Goal: Task Accomplishment & Management: Manage account settings

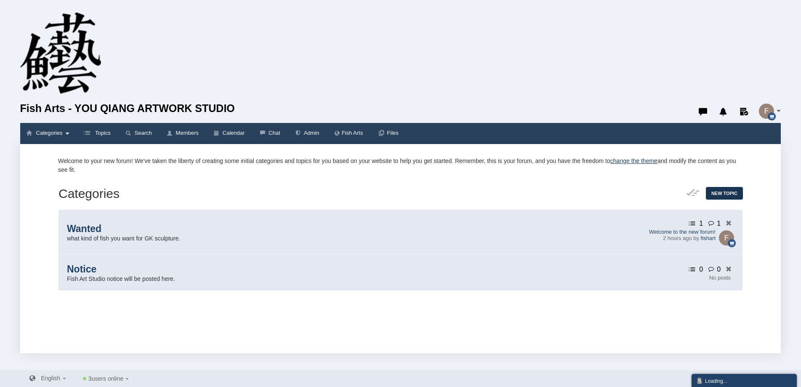
click at [765, 112] on img "button" at bounding box center [766, 111] width 15 height 15
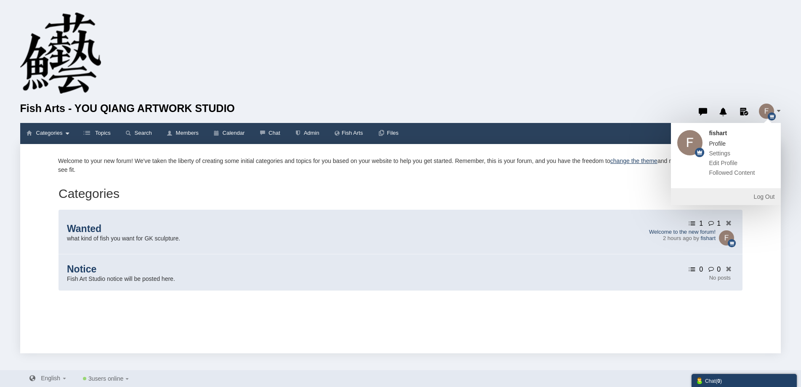
click at [719, 144] on span "Profile" at bounding box center [717, 143] width 17 height 7
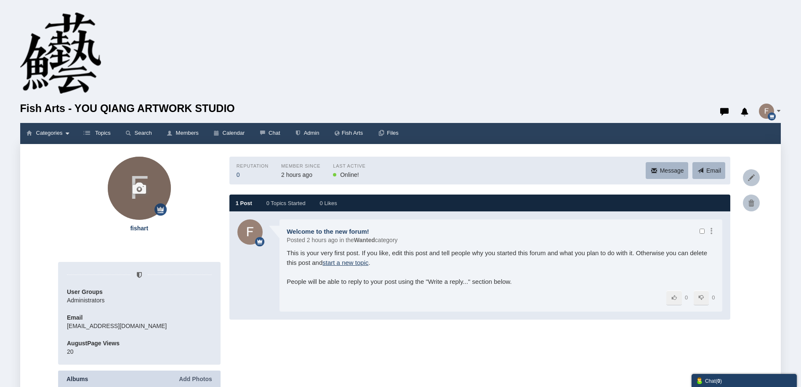
click at [142, 198] on icon at bounding box center [139, 188] width 63 height 63
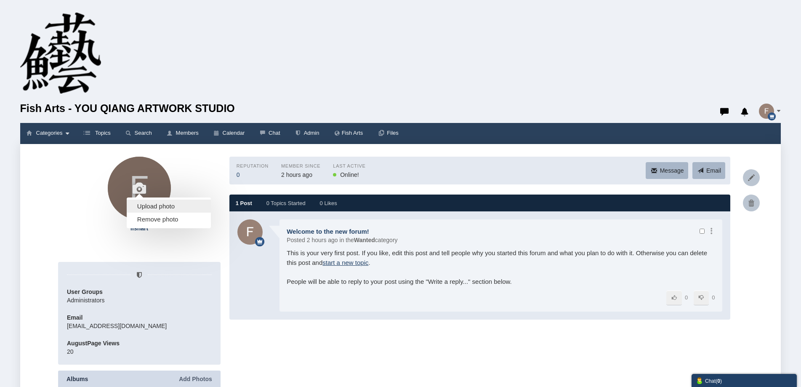
click at [154, 209] on link "Upload photo" at bounding box center [169, 206] width 84 height 13
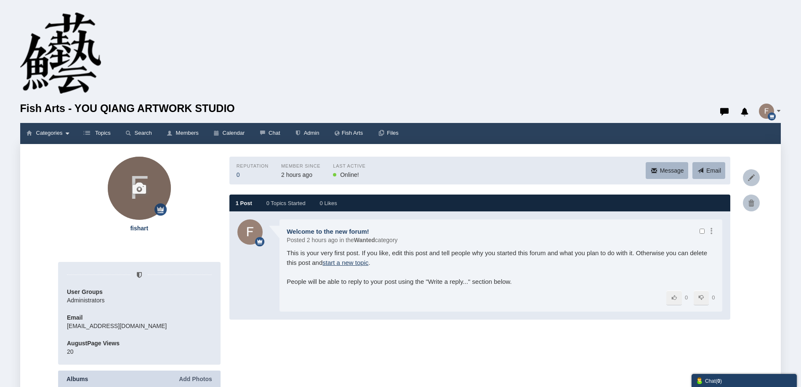
type input "C:\fakepath\youqiang_sculptor.jpg"
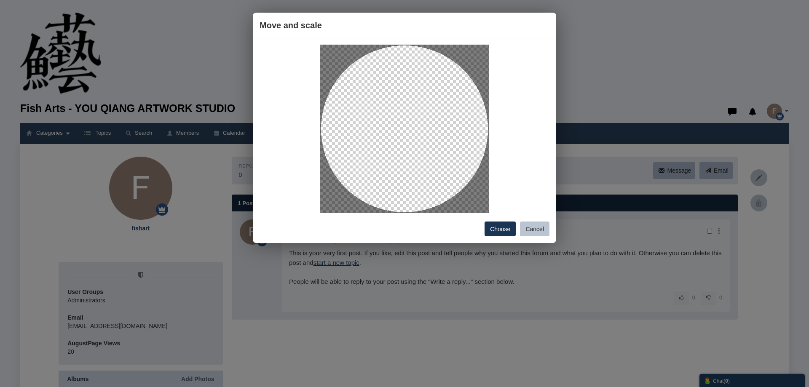
click at [422, 128] on cropper-handle at bounding box center [404, 129] width 168 height 168
click at [533, 223] on button "Cancel" at bounding box center [534, 228] width 29 height 15
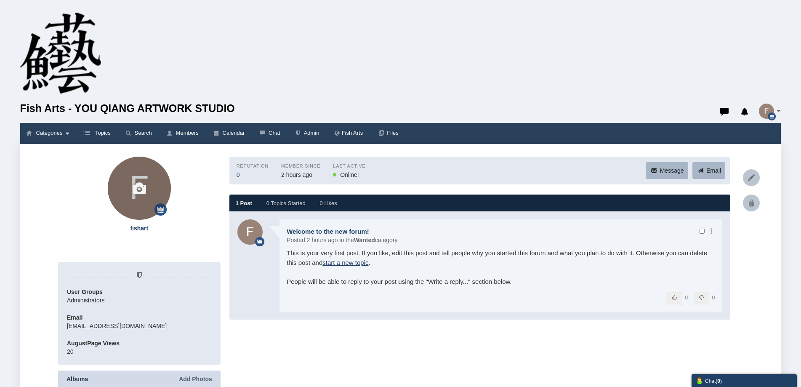
drag, startPoint x: 134, startPoint y: 195, endPoint x: 140, endPoint y: 196, distance: 6.4
click at [133, 195] on icon at bounding box center [139, 188] width 63 height 63
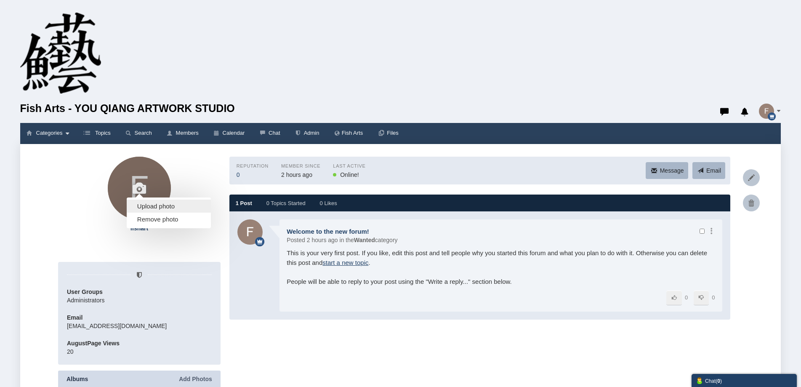
click at [150, 206] on link "Upload photo" at bounding box center [169, 206] width 84 height 13
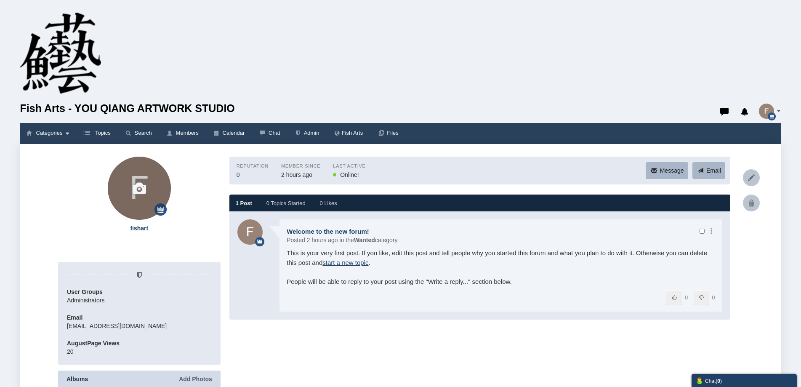
type input "C:\fakepath\youqiang_sculptor.jpg"
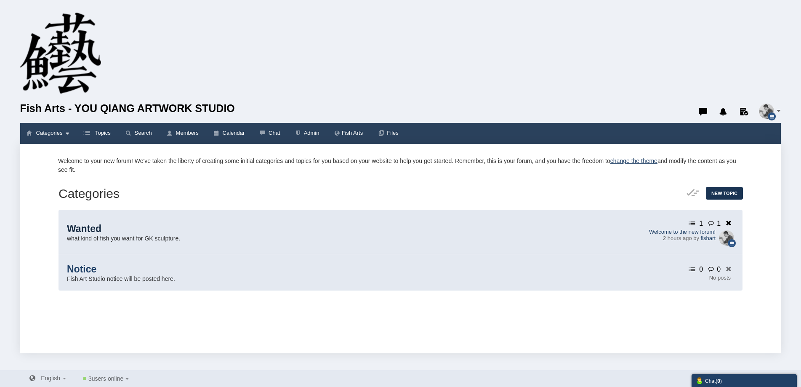
click at [85, 224] on span "Wanted" at bounding box center [84, 228] width 35 height 11
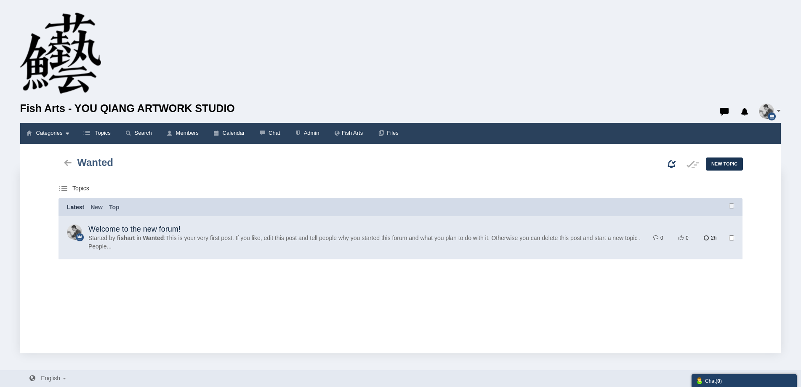
click at [134, 228] on link "Welcome to the new forum!" at bounding box center [134, 229] width 92 height 8
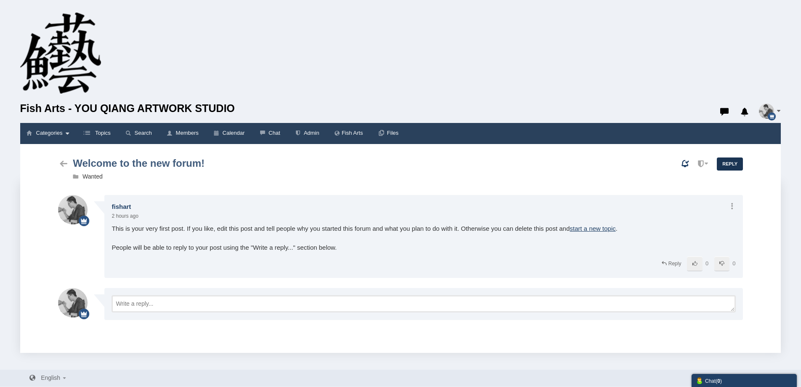
scroll to position [2, 0]
click at [94, 83] on img at bounding box center [60, 55] width 81 height 85
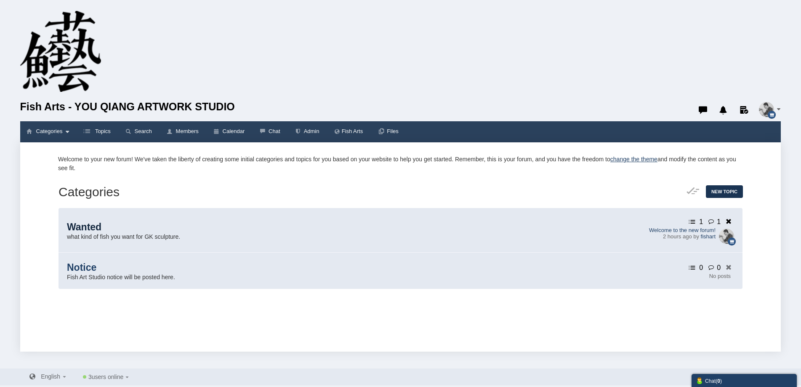
scroll to position [2, 0]
click at [356, 130] on span "Fish Arts" at bounding box center [352, 131] width 21 height 6
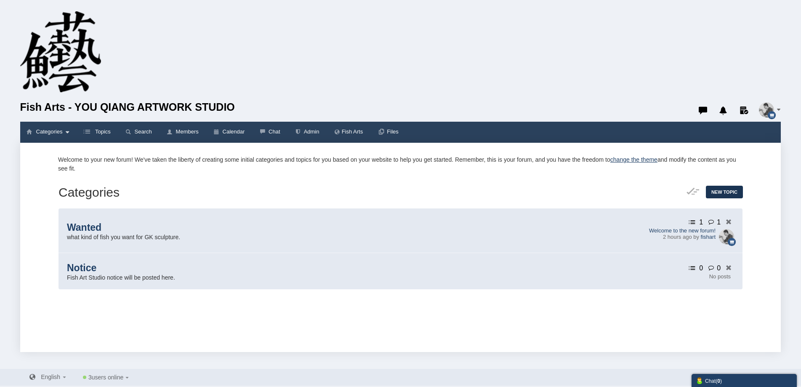
scroll to position [0, 0]
